Goal: Understand process/instructions: Learn how to perform a task or action

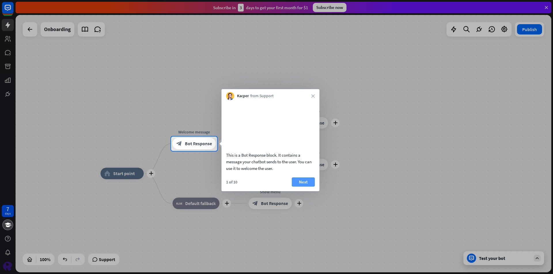
click at [303, 187] on button "Next" at bounding box center [303, 182] width 23 height 9
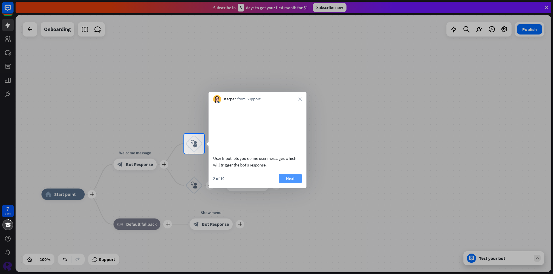
click at [294, 183] on button "Next" at bounding box center [290, 178] width 23 height 9
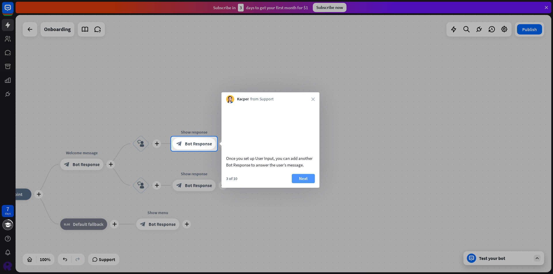
click at [297, 183] on button "Next" at bounding box center [303, 178] width 23 height 9
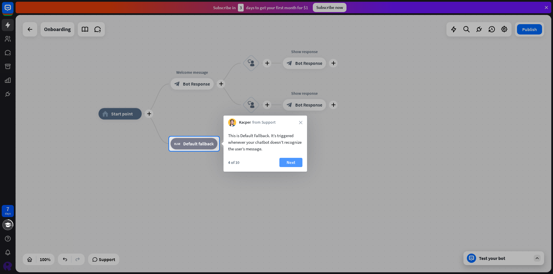
click at [289, 165] on button "Next" at bounding box center [290, 162] width 23 height 9
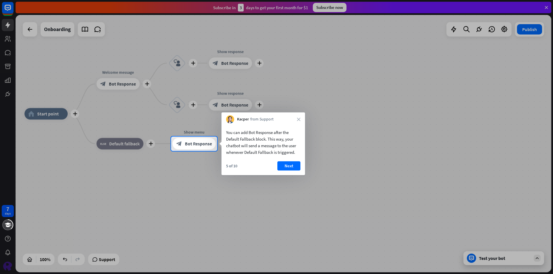
click at [115, 82] on div at bounding box center [276, 68] width 553 height 137
click at [288, 166] on button "Next" at bounding box center [288, 165] width 23 height 9
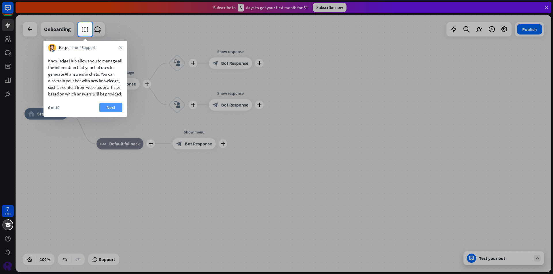
click at [110, 112] on button "Next" at bounding box center [110, 107] width 23 height 9
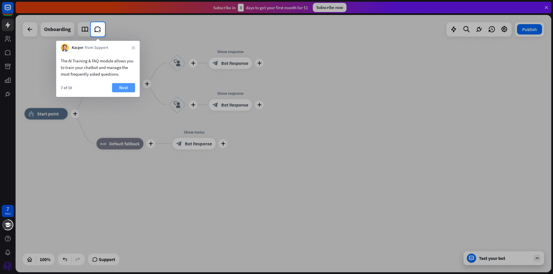
click at [123, 84] on button "Next" at bounding box center [123, 87] width 23 height 9
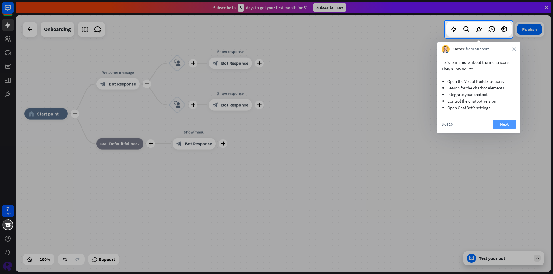
click at [500, 124] on button "Next" at bounding box center [503, 124] width 23 height 9
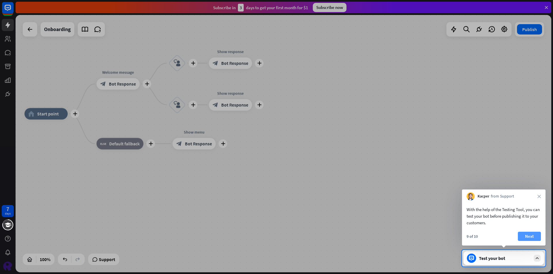
click at [530, 235] on button "Next" at bounding box center [528, 236] width 23 height 9
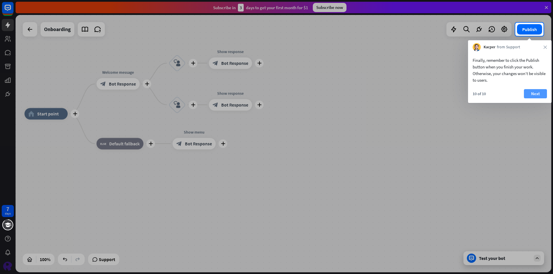
click at [535, 94] on button "Next" at bounding box center [534, 93] width 23 height 9
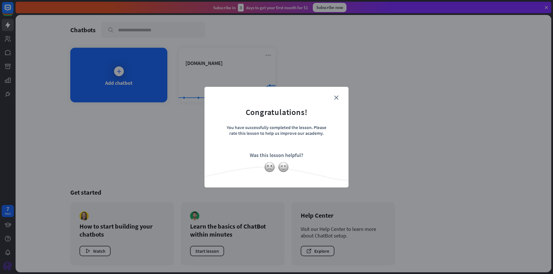
click at [287, 171] on div at bounding box center [276, 167] width 144 height 11
click at [285, 169] on img at bounding box center [283, 167] width 11 height 11
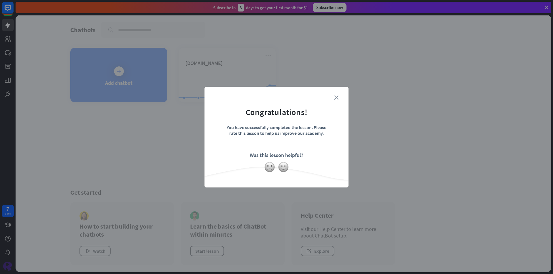
click at [336, 98] on icon "close" at bounding box center [336, 98] width 4 height 4
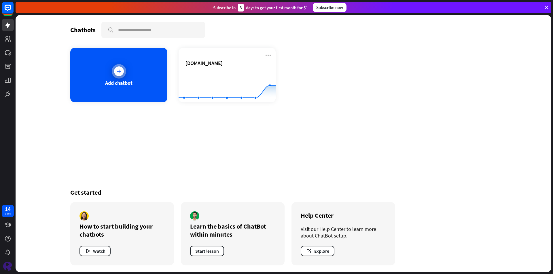
click at [157, 89] on div "Add chatbot" at bounding box center [118, 75] width 97 height 55
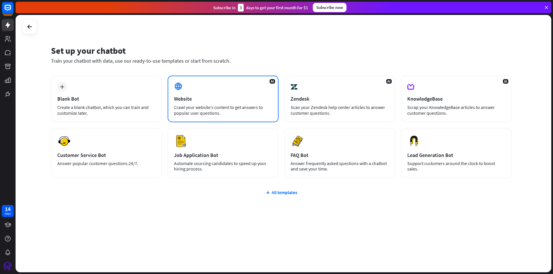
click at [193, 90] on div "AI Website Crawl your website’s content to get answers to popular user question…" at bounding box center [222, 99] width 111 height 47
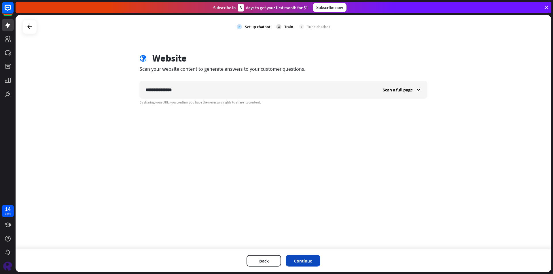
type input "**********"
click at [308, 258] on button "Continue" at bounding box center [302, 261] width 35 height 12
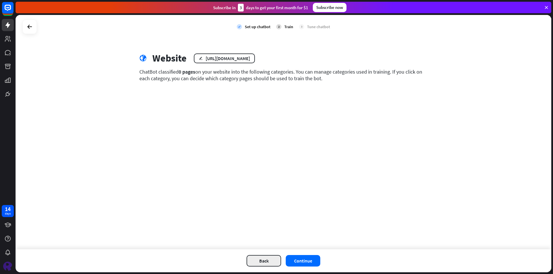
click at [269, 258] on button "Back" at bounding box center [263, 261] width 35 height 12
